Goal: Communication & Community: Ask a question

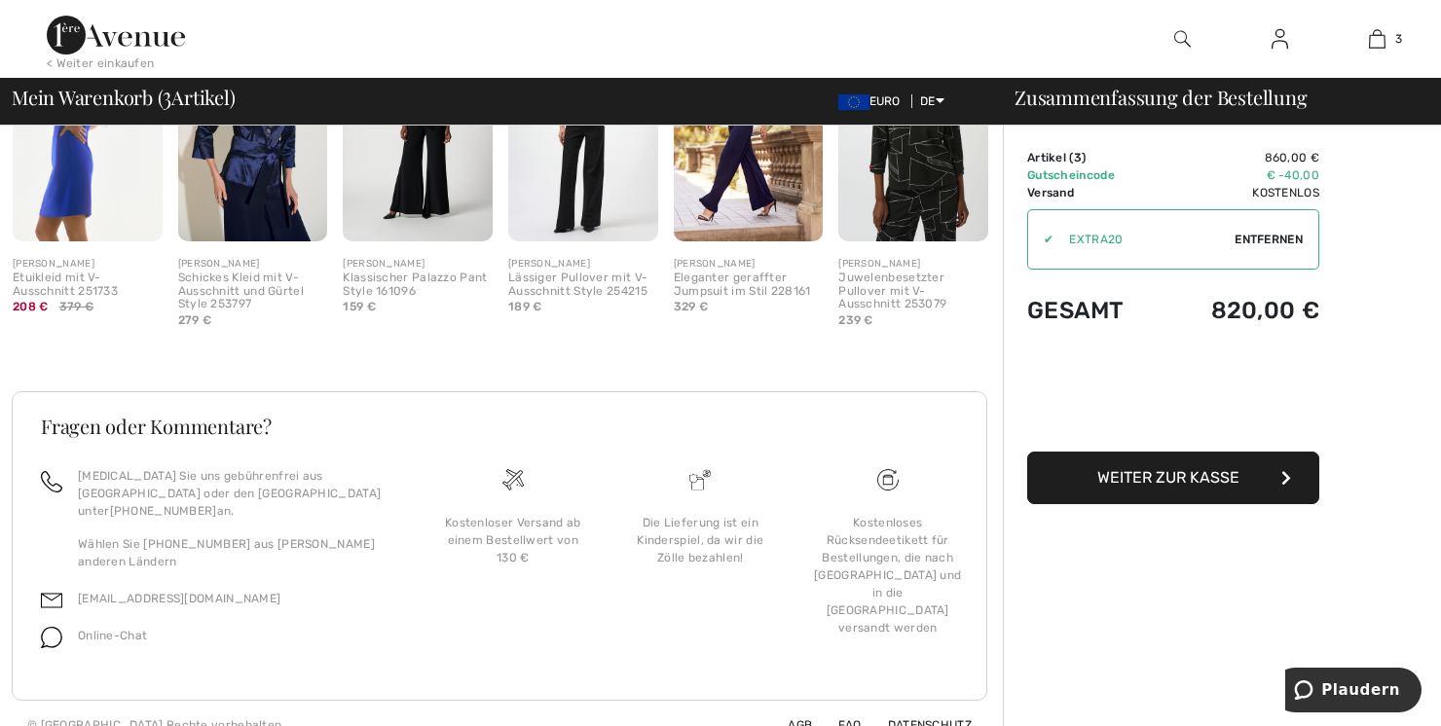
scroll to position [1184, 0]
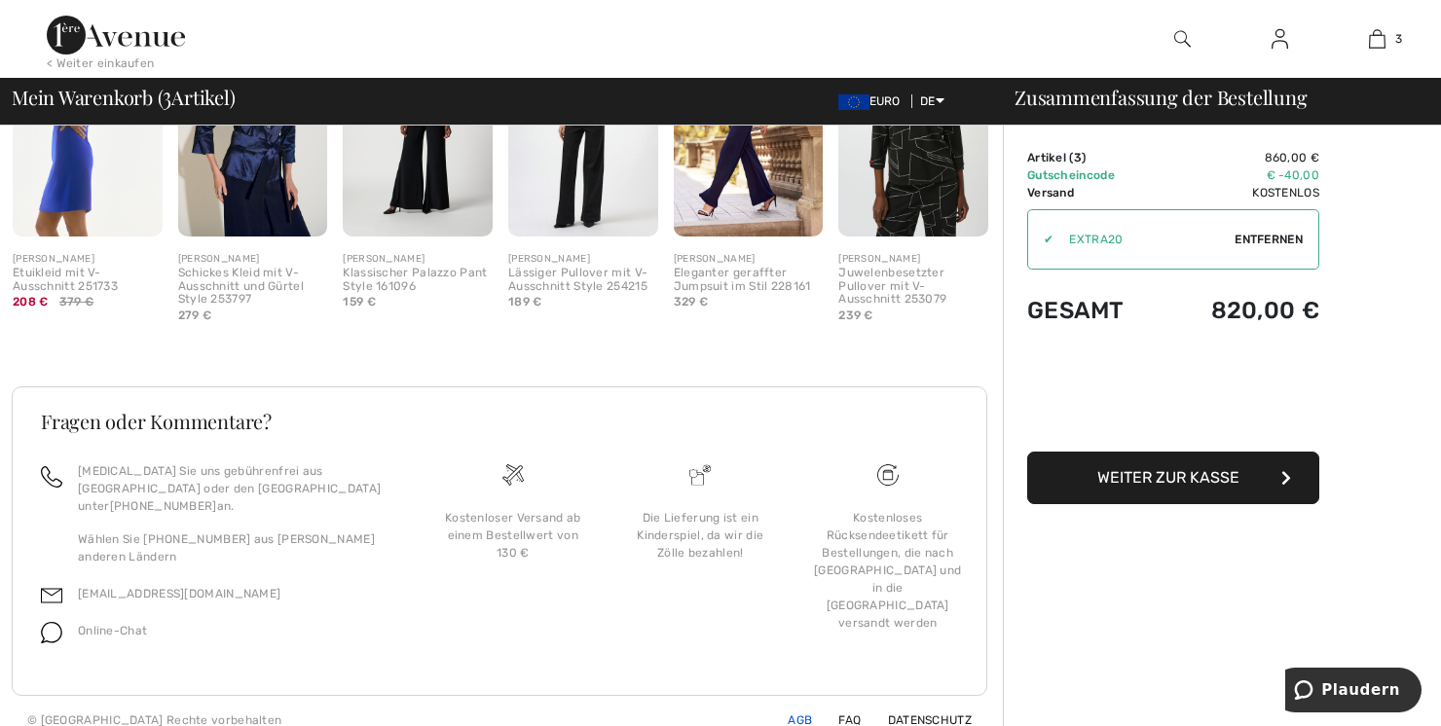
click at [795, 714] on link "AGB" at bounding box center [788, 721] width 48 height 14
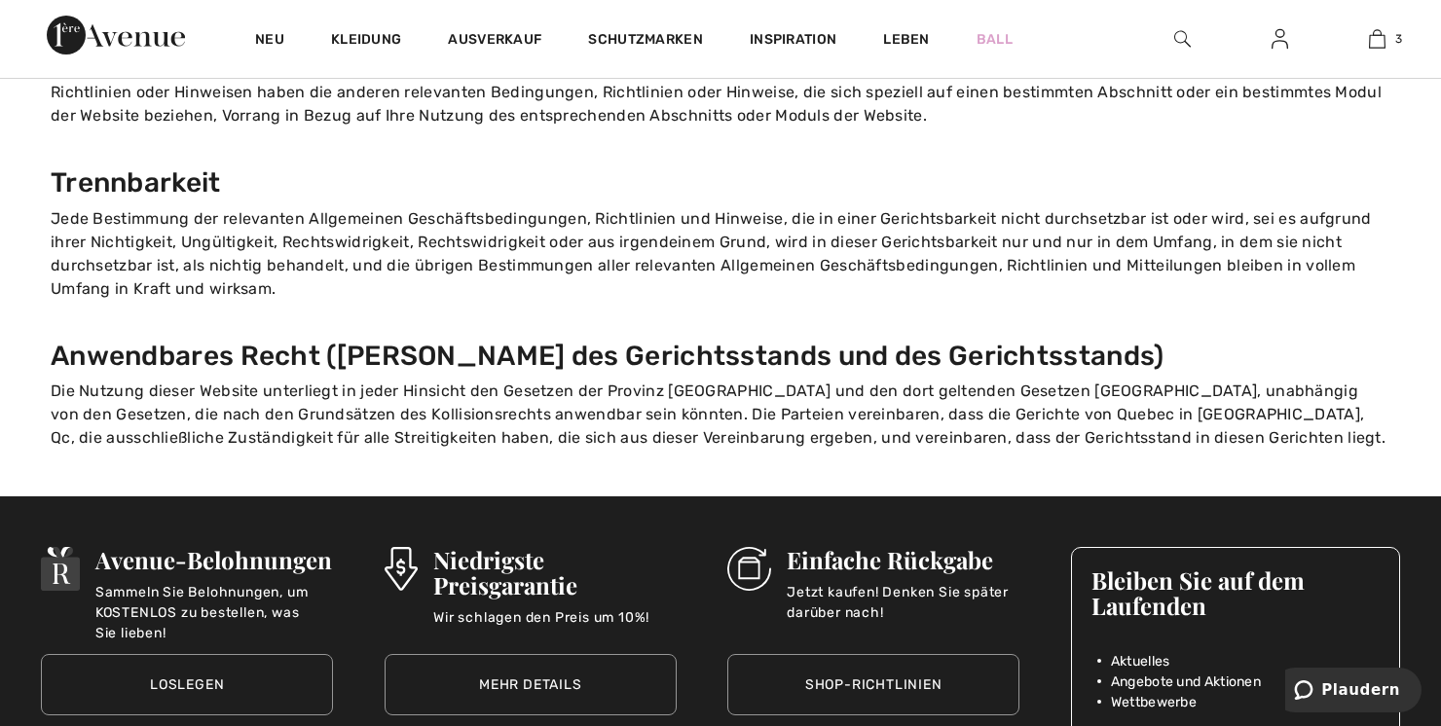
scroll to position [2722, 0]
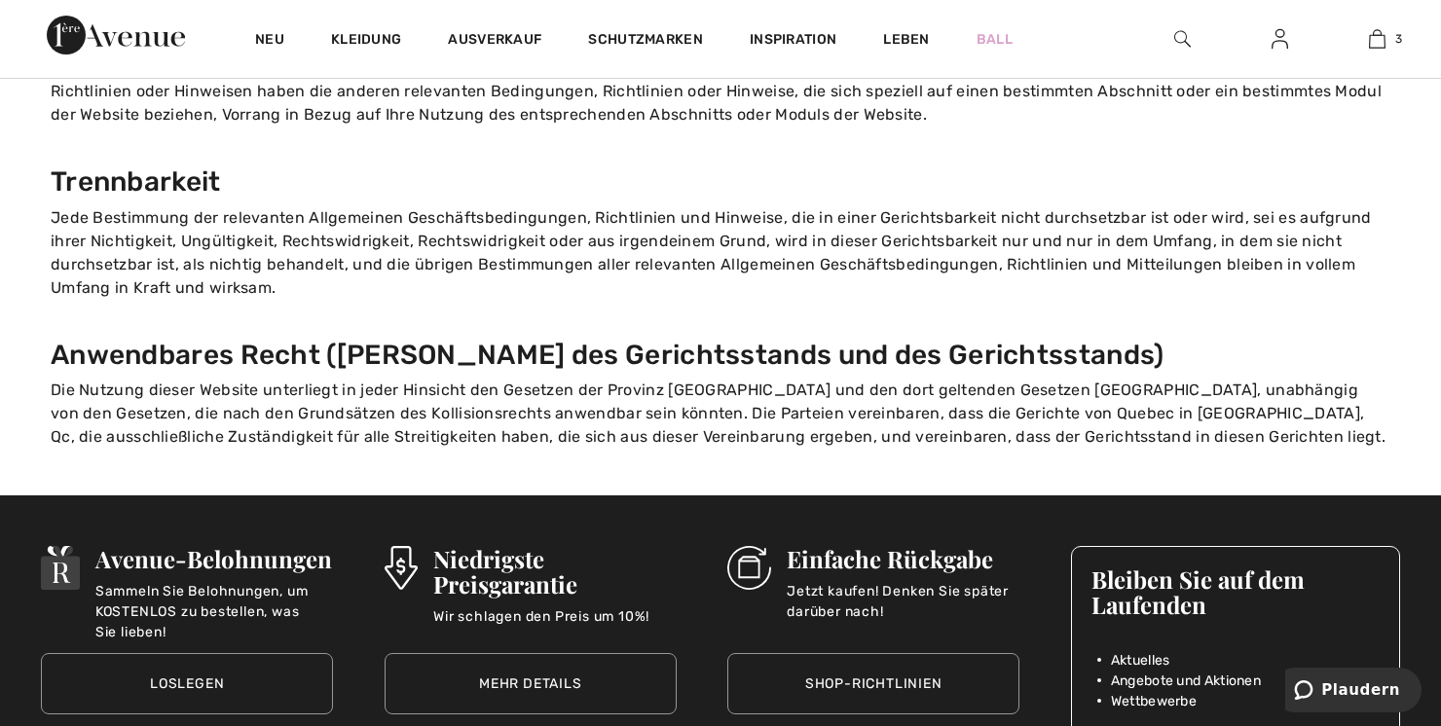
click at [876, 653] on link "Shop-Richtlinien" at bounding box center [873, 683] width 292 height 61
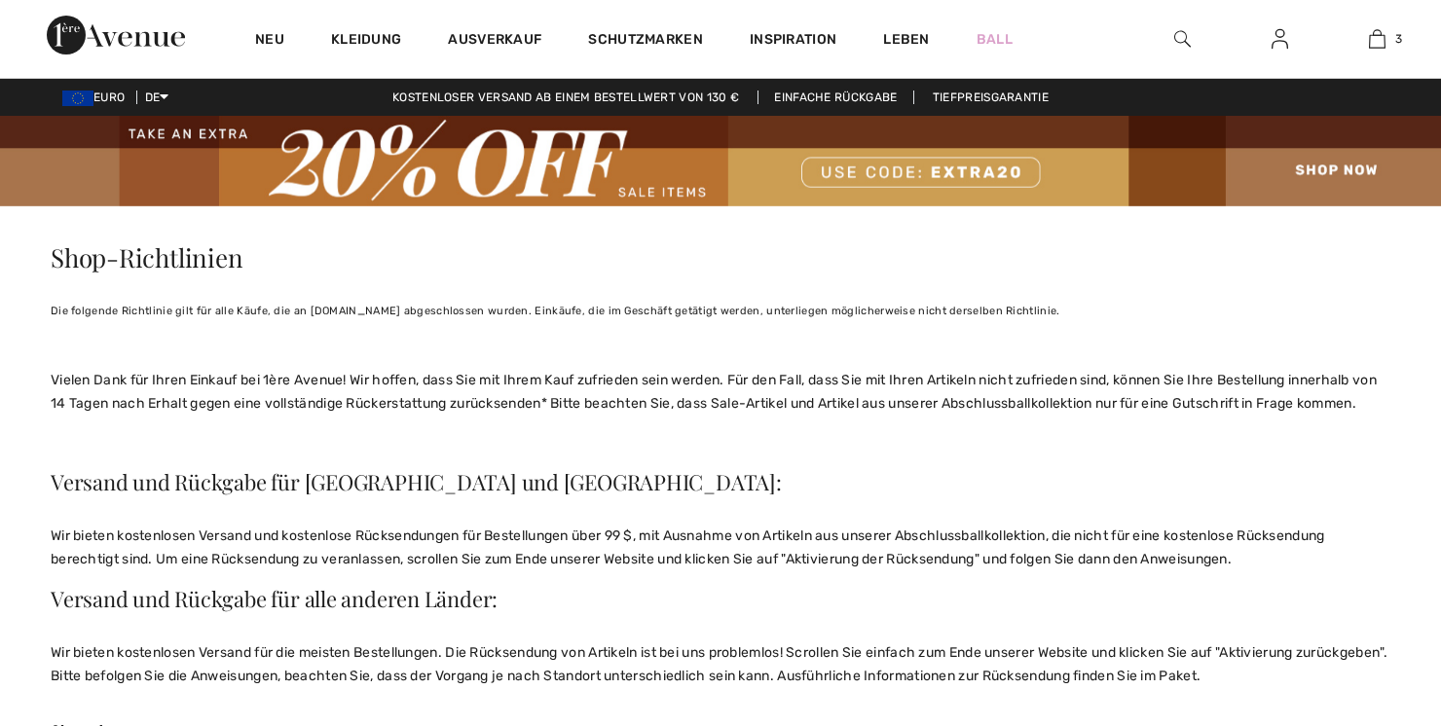
checkbox input "true"
click at [991, 29] on link "Ball" at bounding box center [995, 39] width 36 height 20
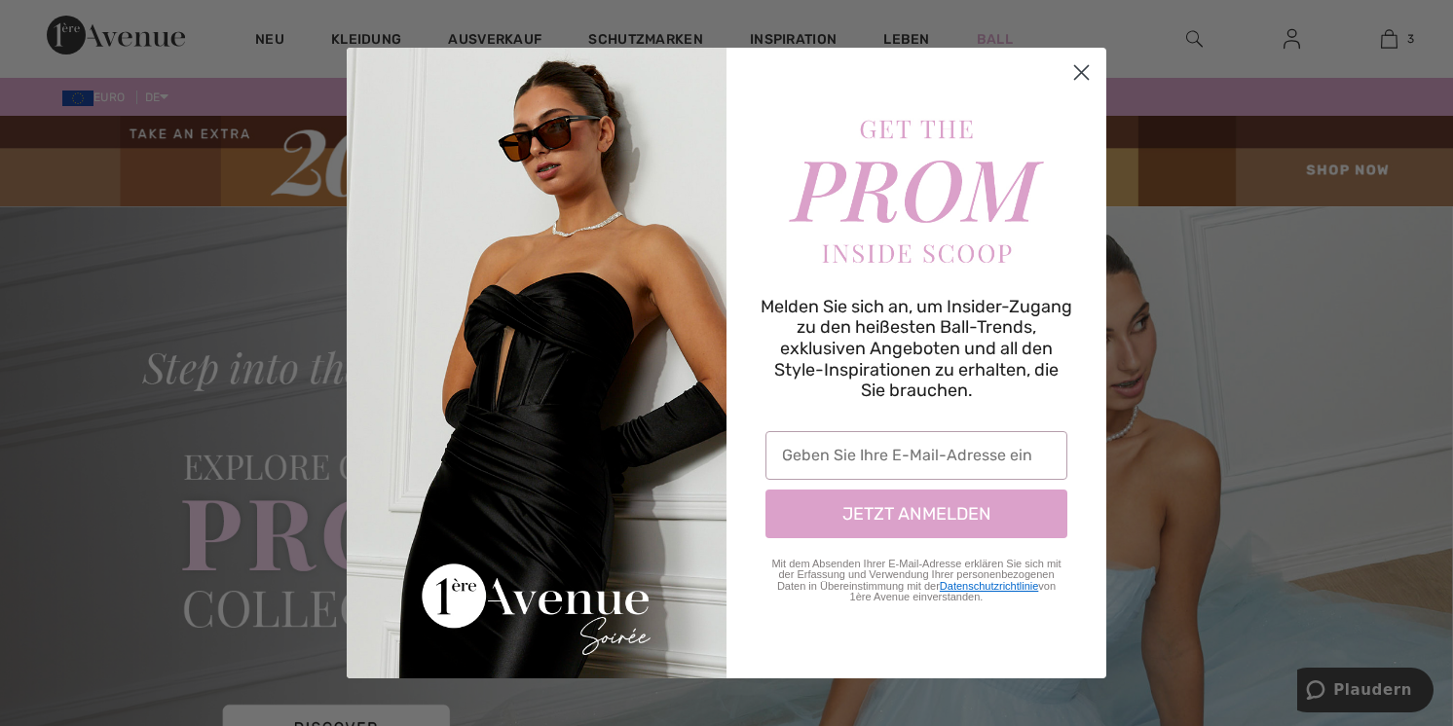
click at [1081, 73] on icon "Dialogfeld schließen" at bounding box center [1081, 72] width 34 height 34
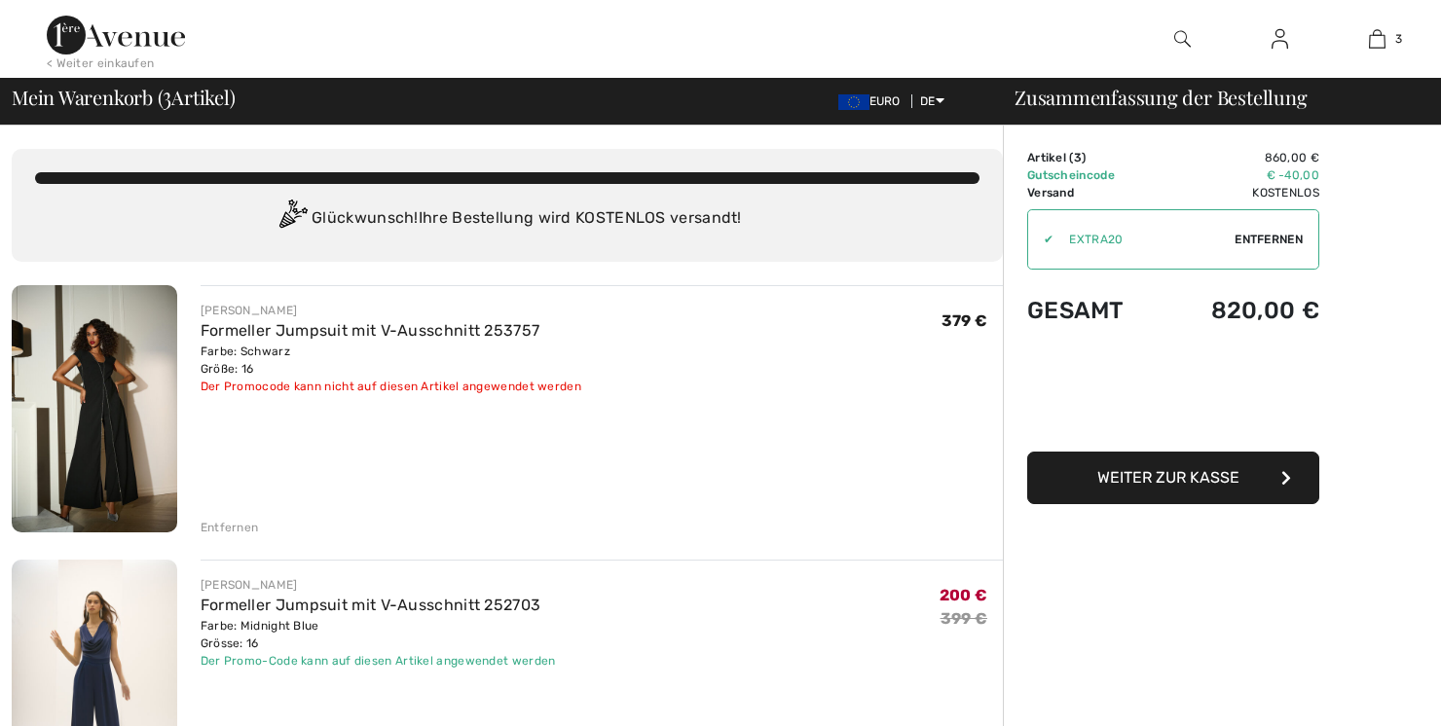
click at [112, 452] on img at bounding box center [95, 408] width 166 height 247
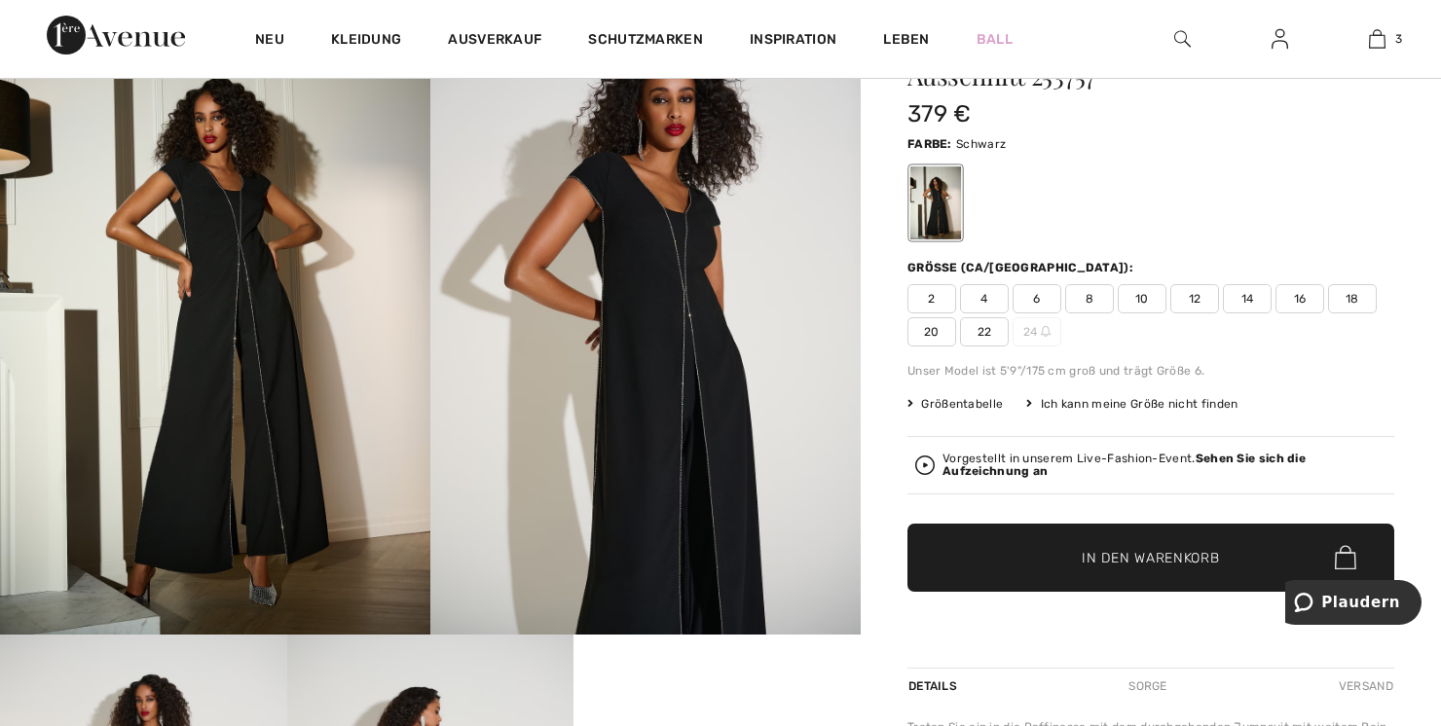
scroll to position [217, 0]
click at [1360, 600] on span "Plaudern" at bounding box center [1360, 603] width 79 height 18
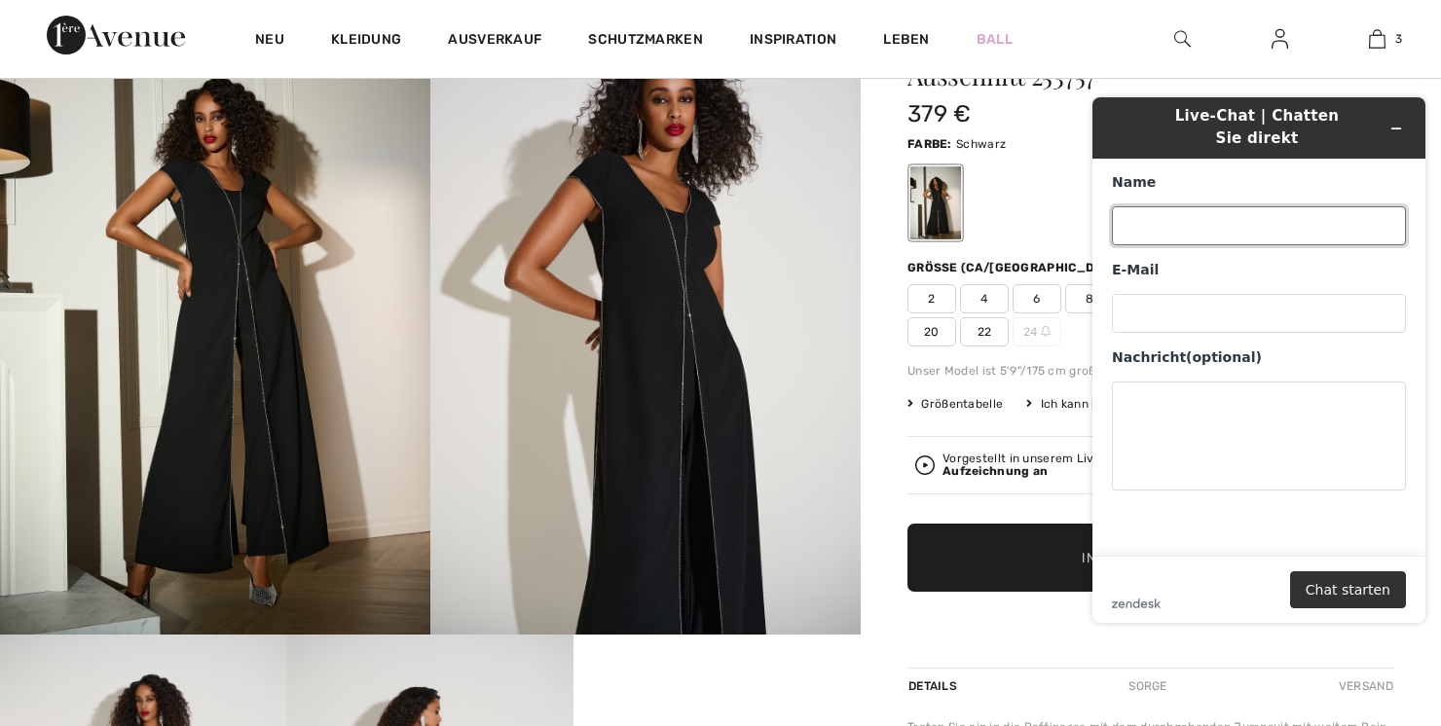
click at [1138, 215] on input "Name" at bounding box center [1259, 225] width 294 height 39
type input "[PERSON_NAME]"
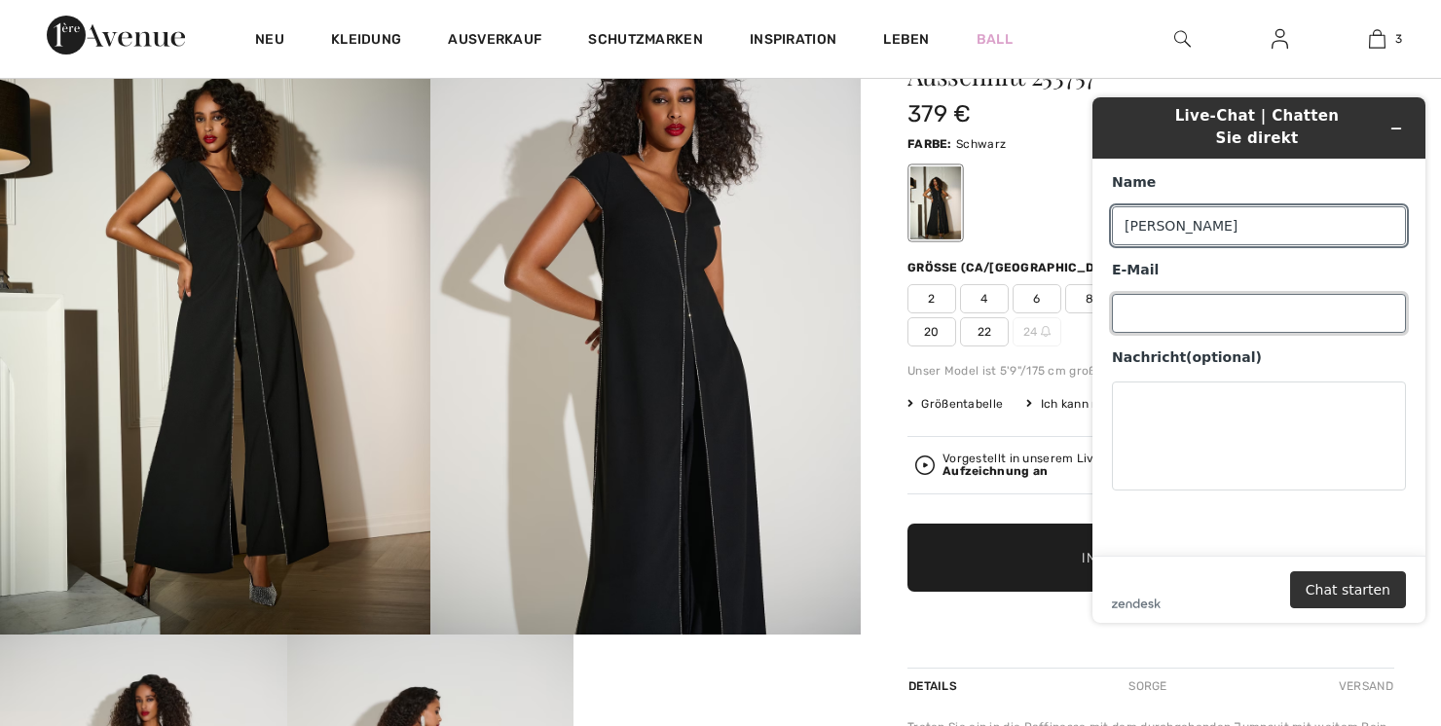
type input "[EMAIL_ADDRESS][DOMAIN_NAME]"
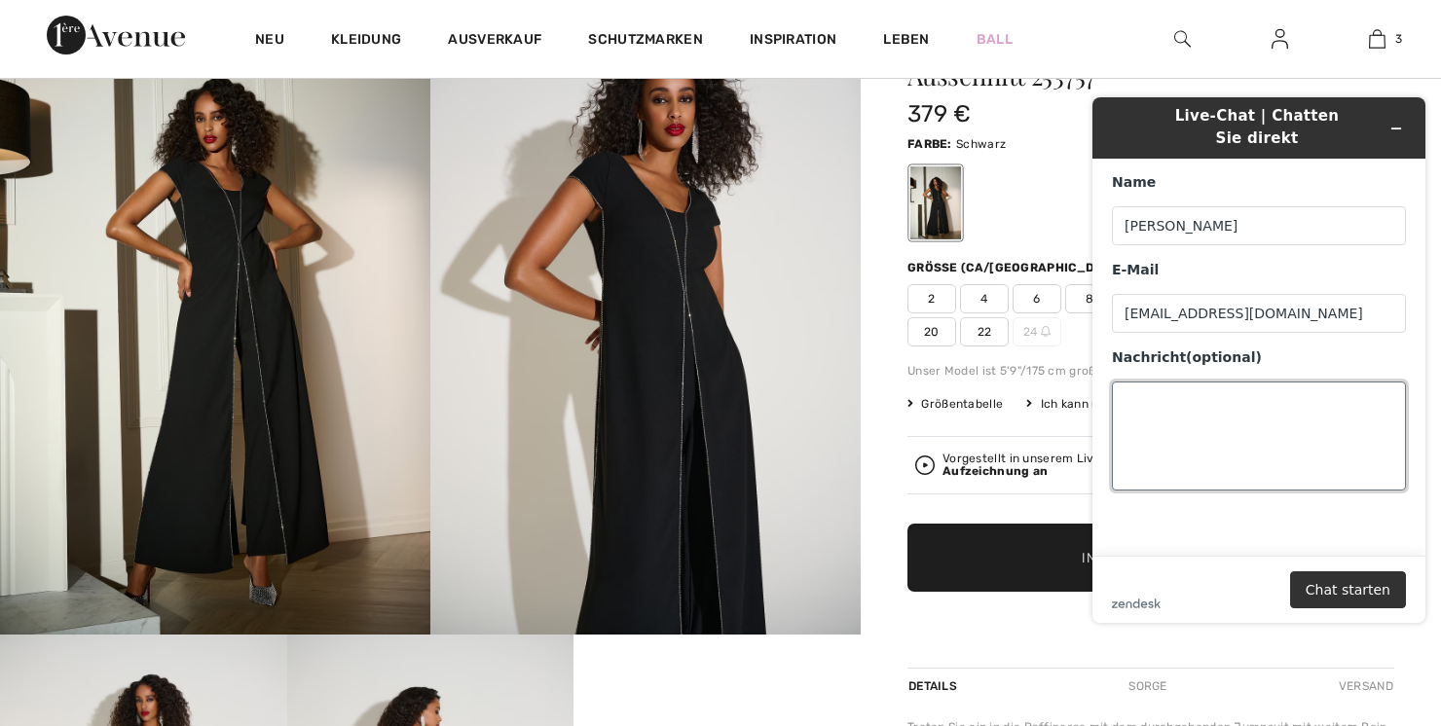
click at [1171, 408] on textarea "Nachricht (optional)" at bounding box center [1259, 436] width 294 height 109
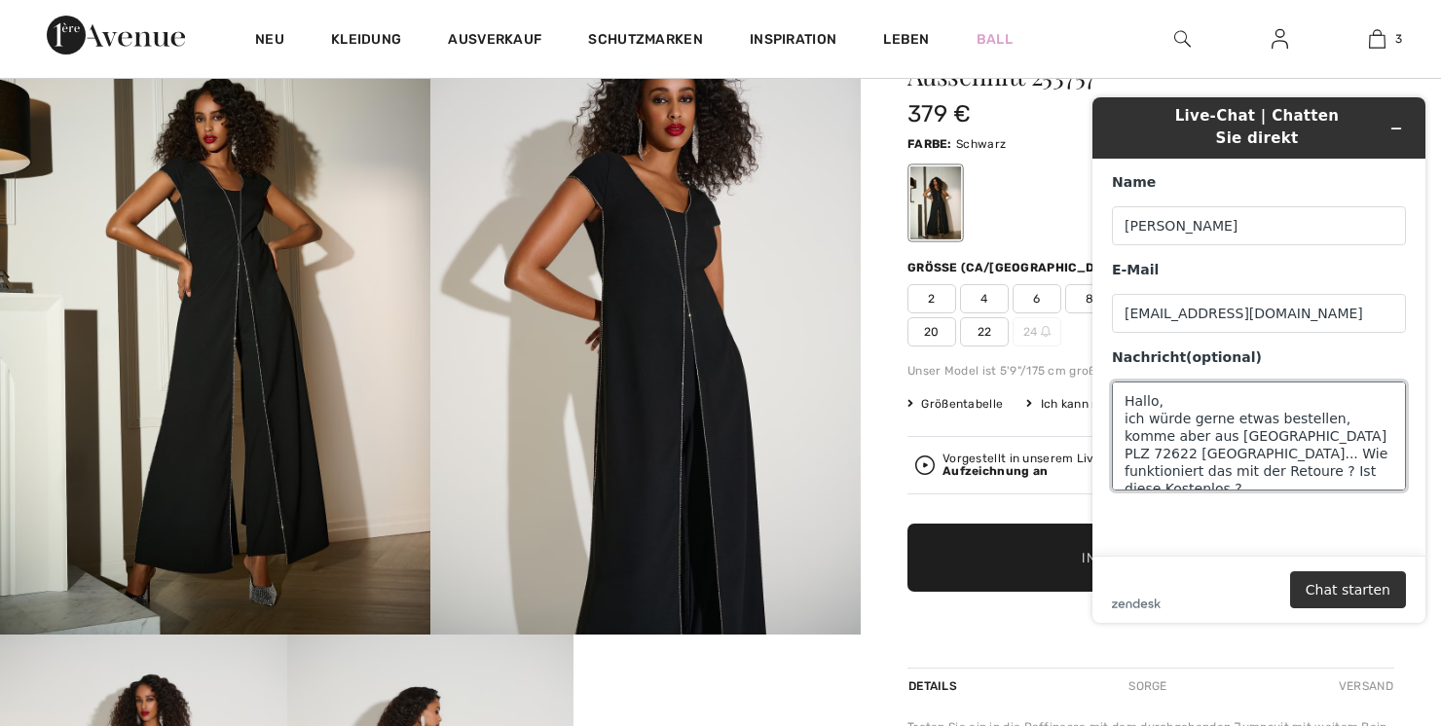
scroll to position [8, 0]
type textarea "Hallo, ich würde gerne etwas bestellen, komme aber aus [GEOGRAPHIC_DATA] PLZ 72…"
click at [1371, 596] on button "Chat starten" at bounding box center [1348, 590] width 116 height 37
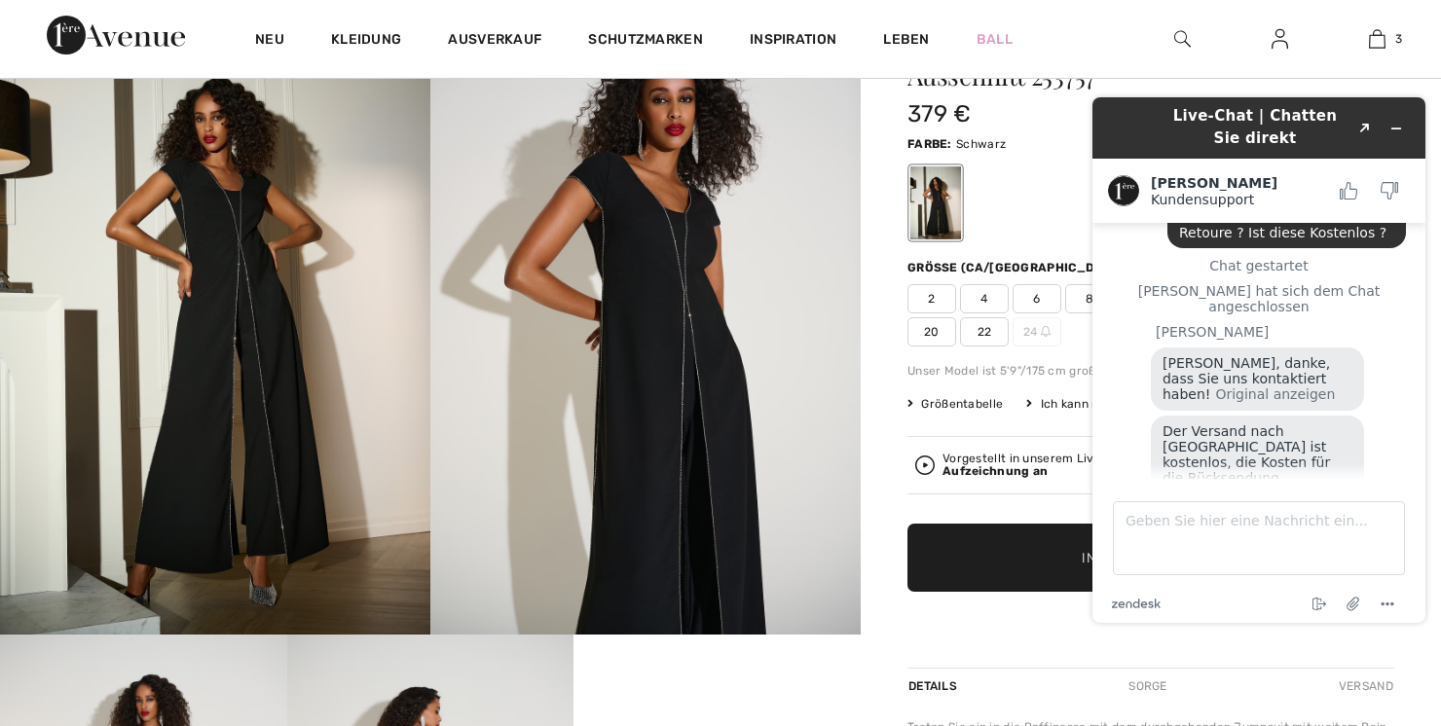
scroll to position [113, 0]
click at [1238, 523] on textarea "Geben Sie hier eine Nachricht ein..." at bounding box center [1259, 538] width 292 height 74
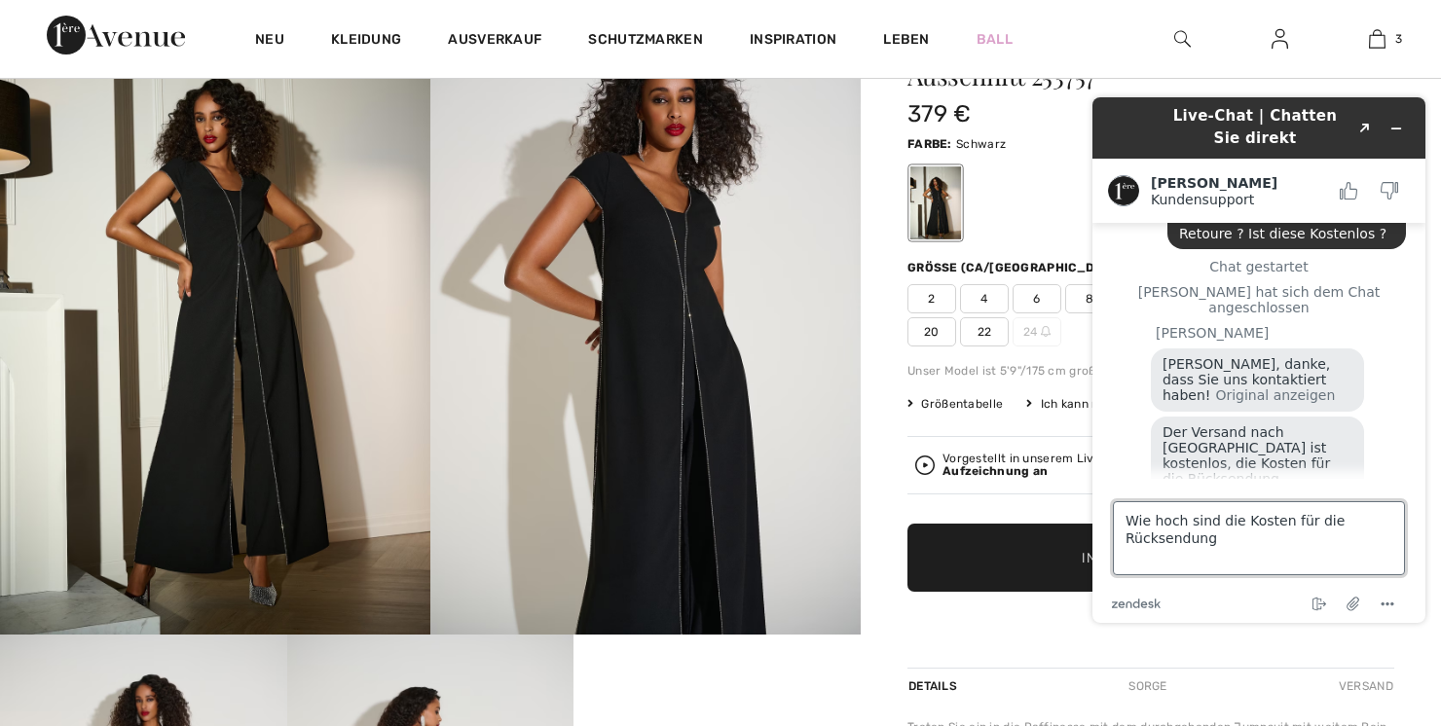
type textarea "Wie hoch sind die Kosten für die Rücksendung ?"
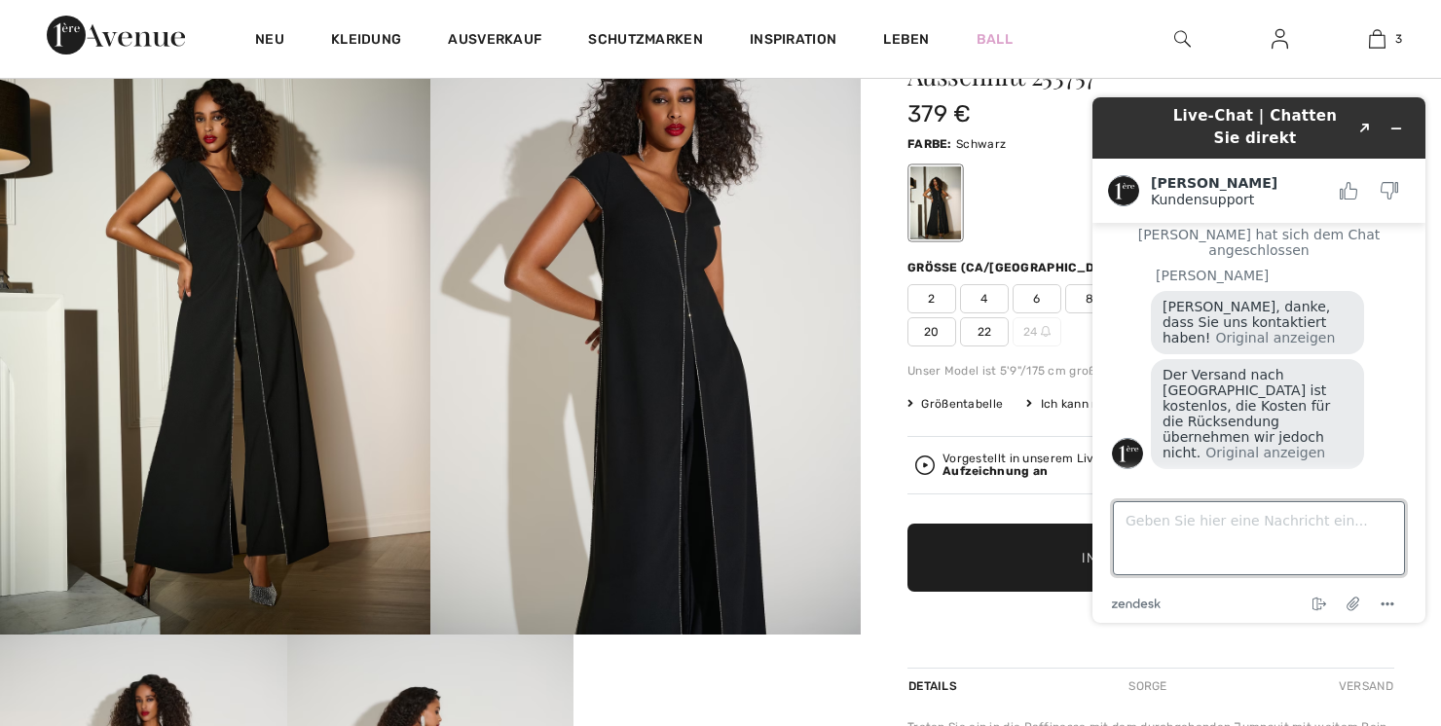
scroll to position [288, 0]
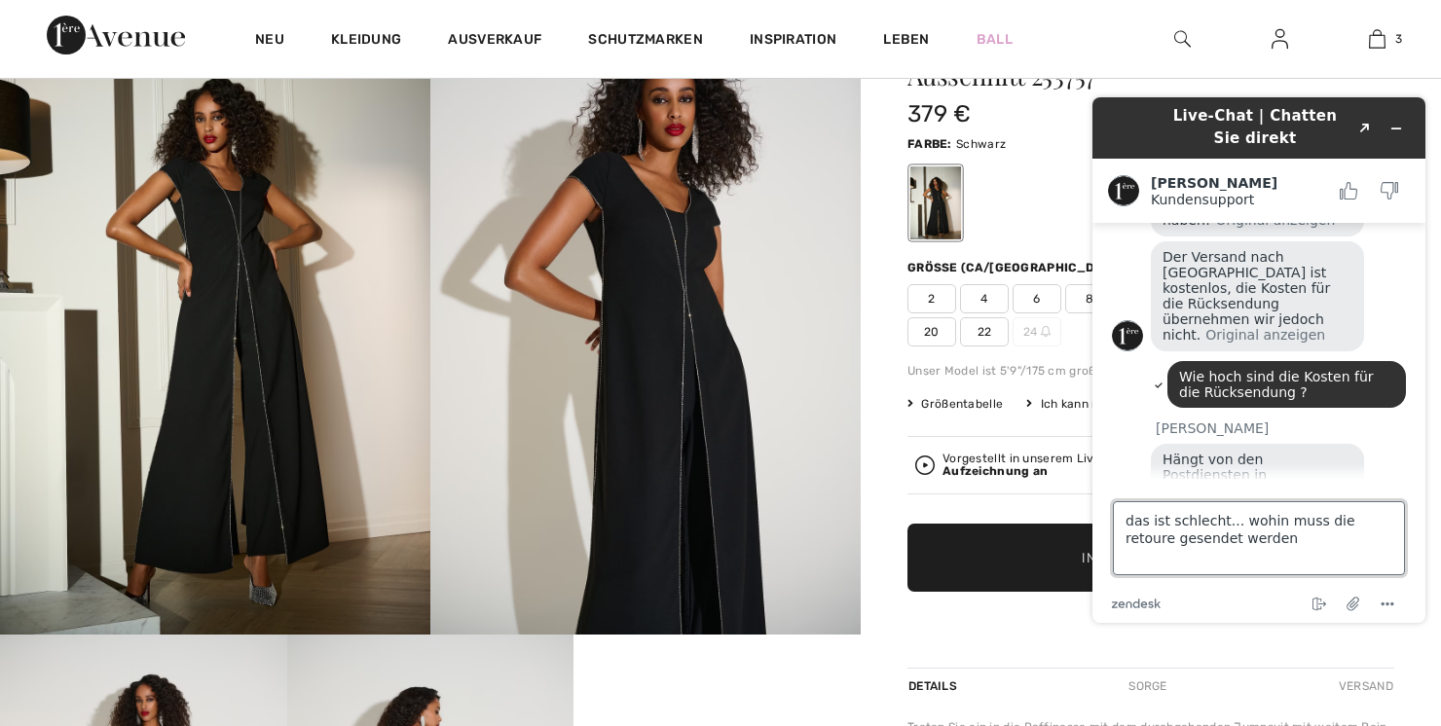
type textarea "das ist schlecht... wohin muss die retoure gesendet werden ?"
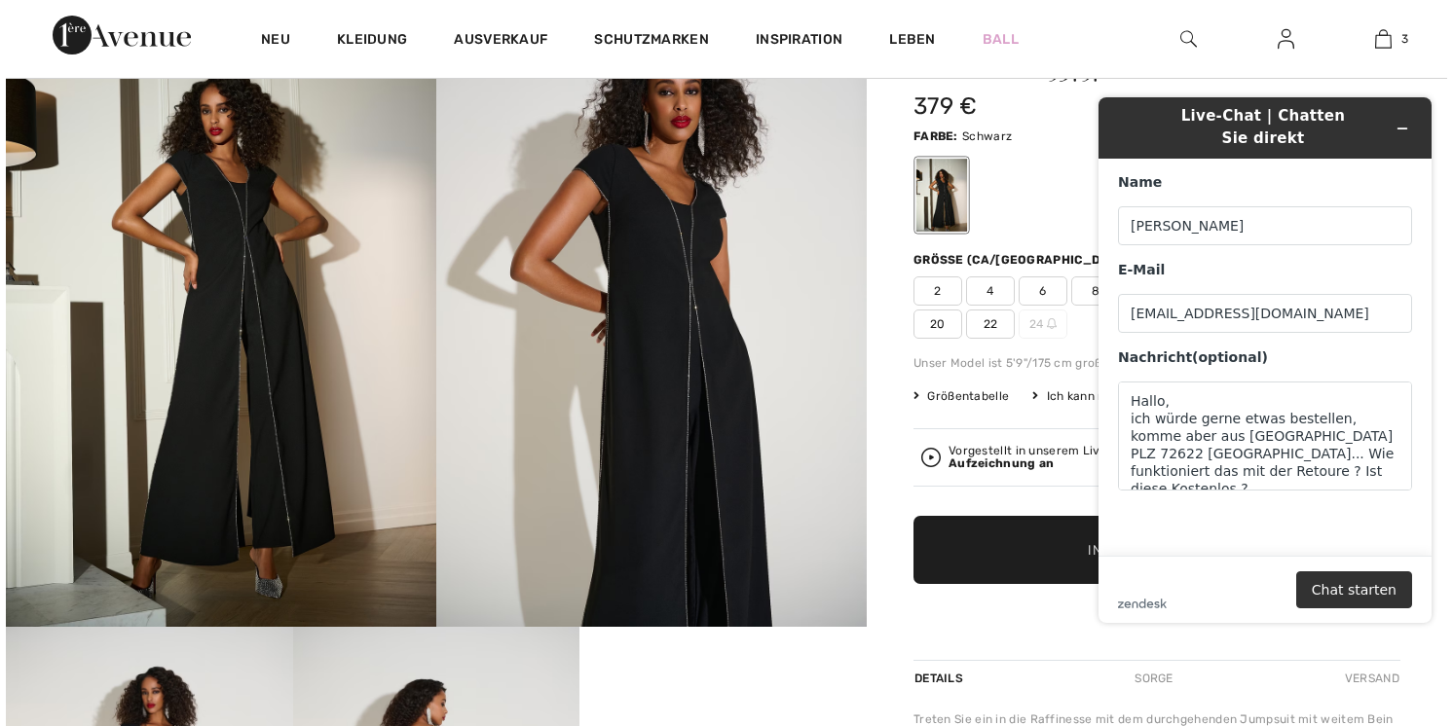
scroll to position [217, 0]
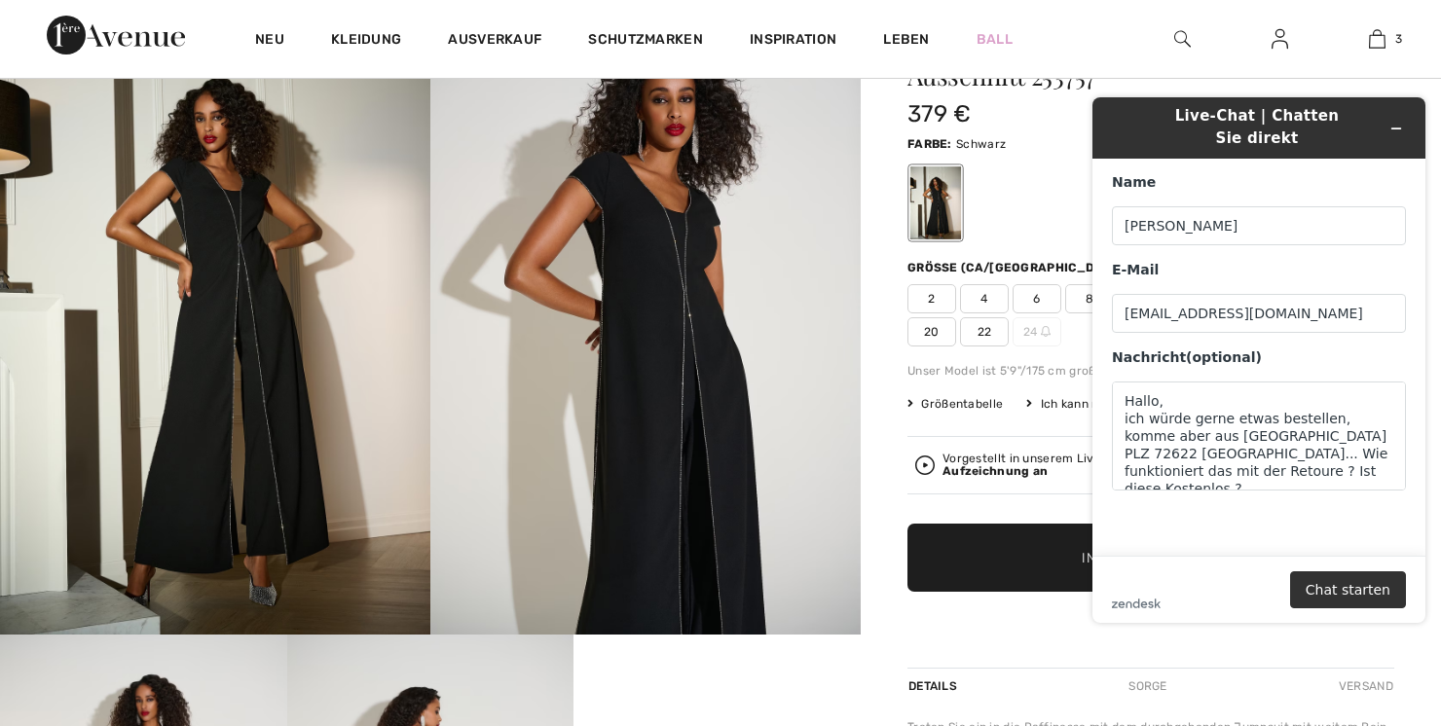
click at [701, 358] on img at bounding box center [645, 312] width 430 height 646
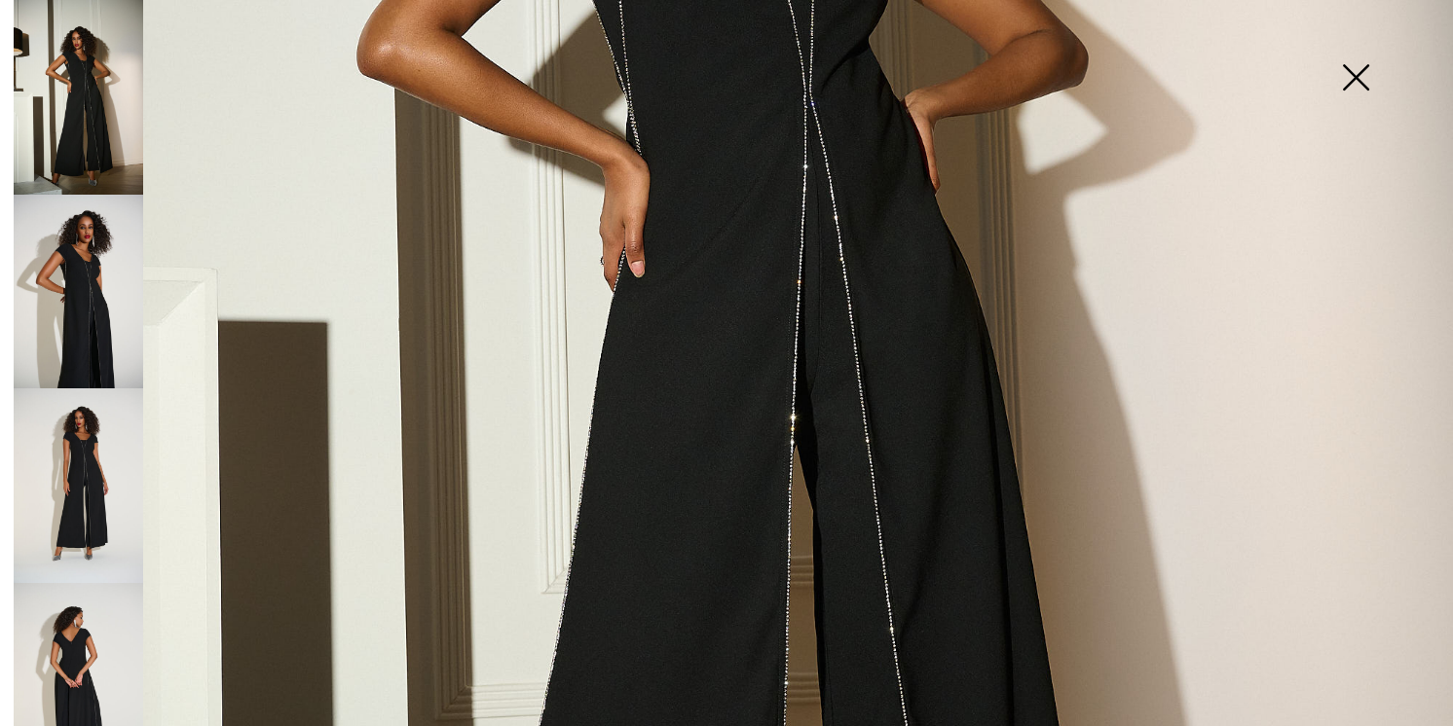
scroll to position [761, 0]
click at [84, 465] on img at bounding box center [78, 485] width 129 height 195
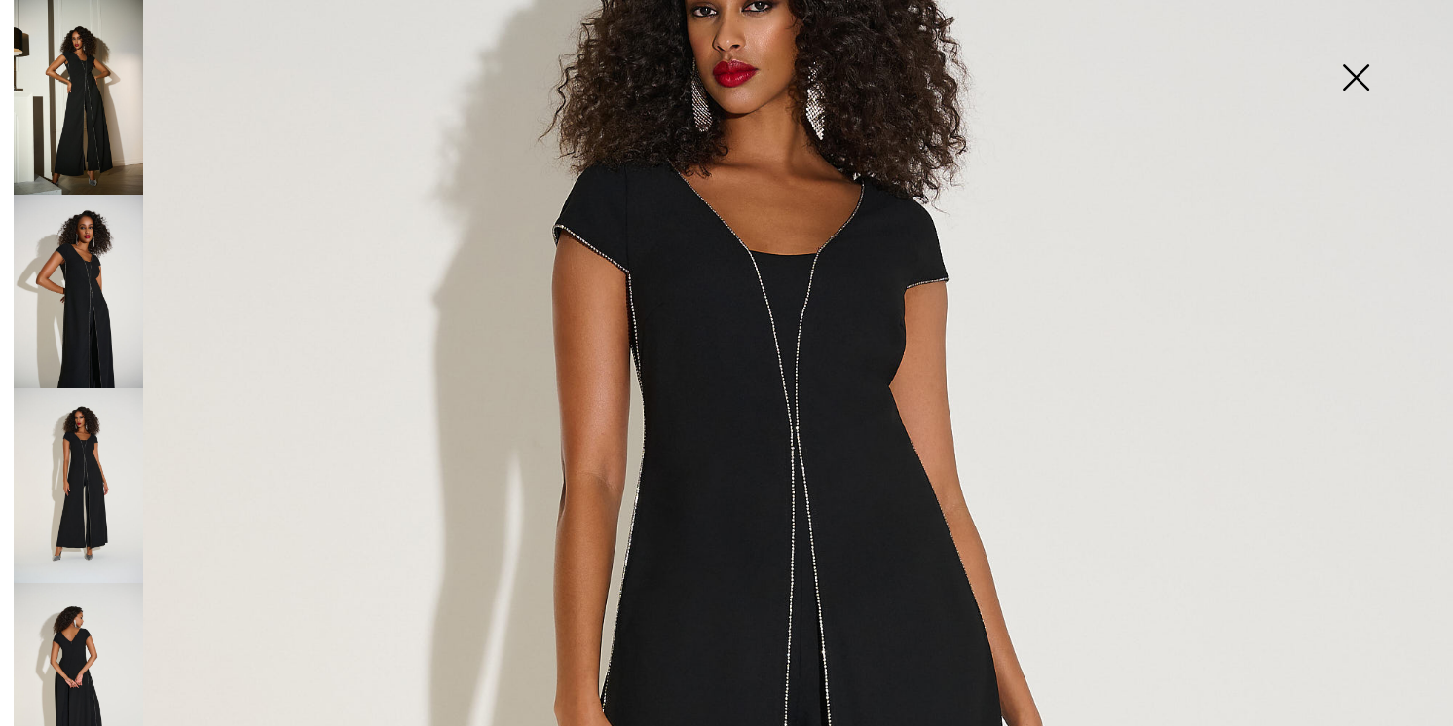
scroll to position [326, 0]
click at [94, 139] on img at bounding box center [78, 97] width 129 height 195
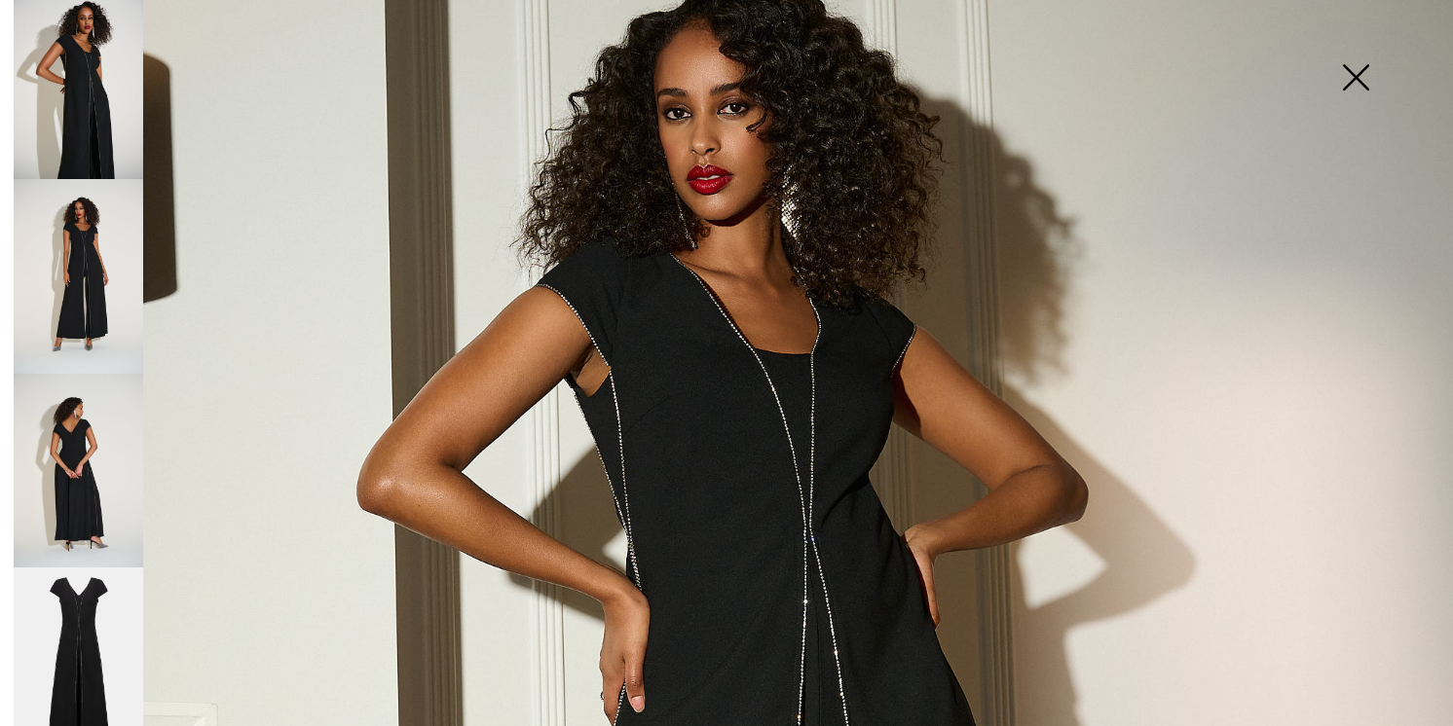
scroll to position [210, 0]
click at [77, 567] on img at bounding box center [78, 664] width 129 height 195
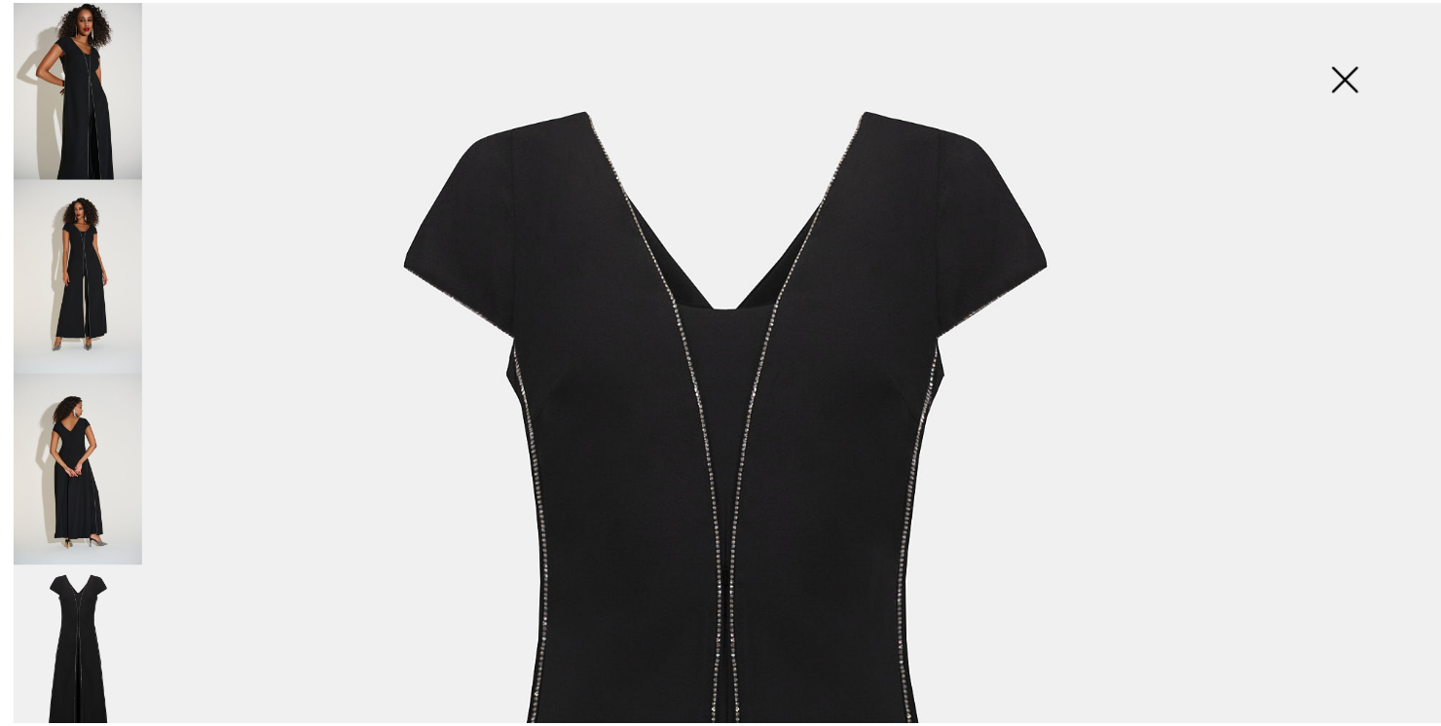
scroll to position [0, 0]
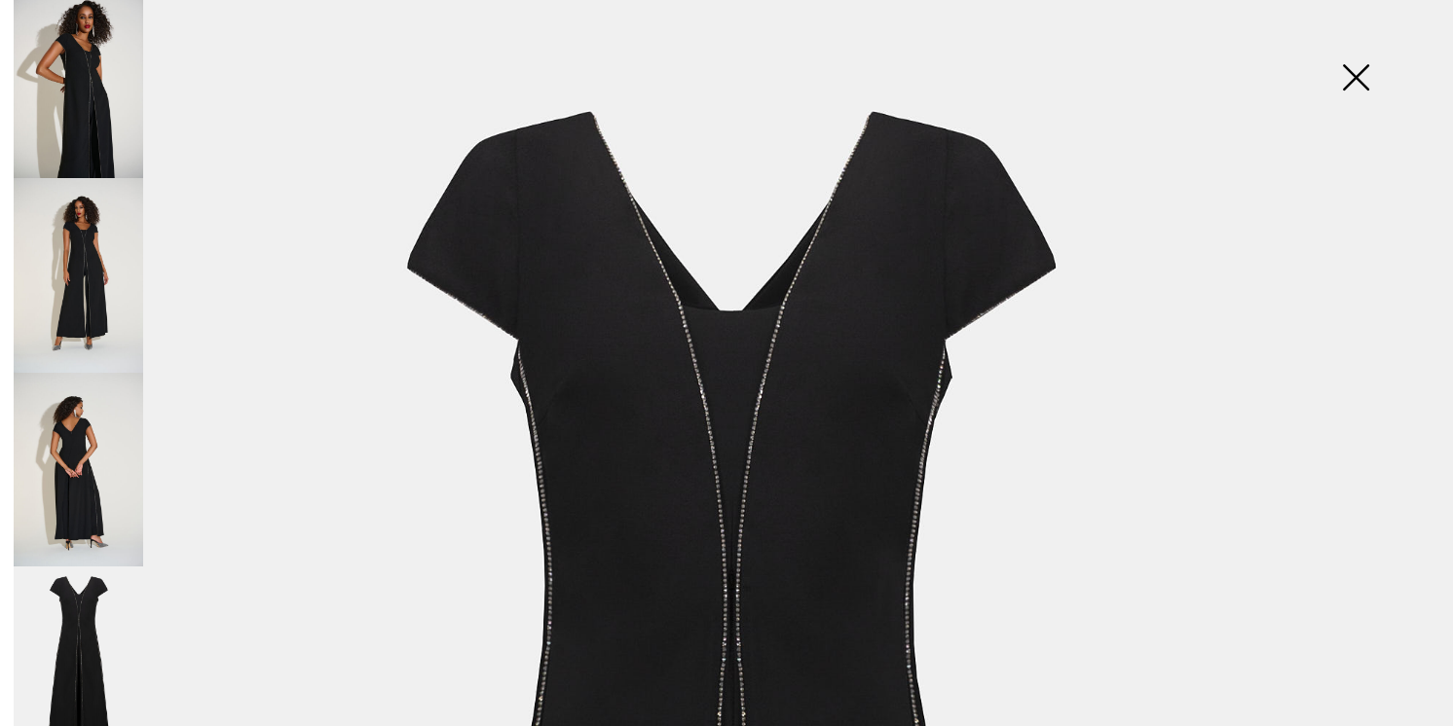
click at [1354, 78] on img at bounding box center [1355, 79] width 97 height 100
